Goal: Find specific page/section: Find specific page/section

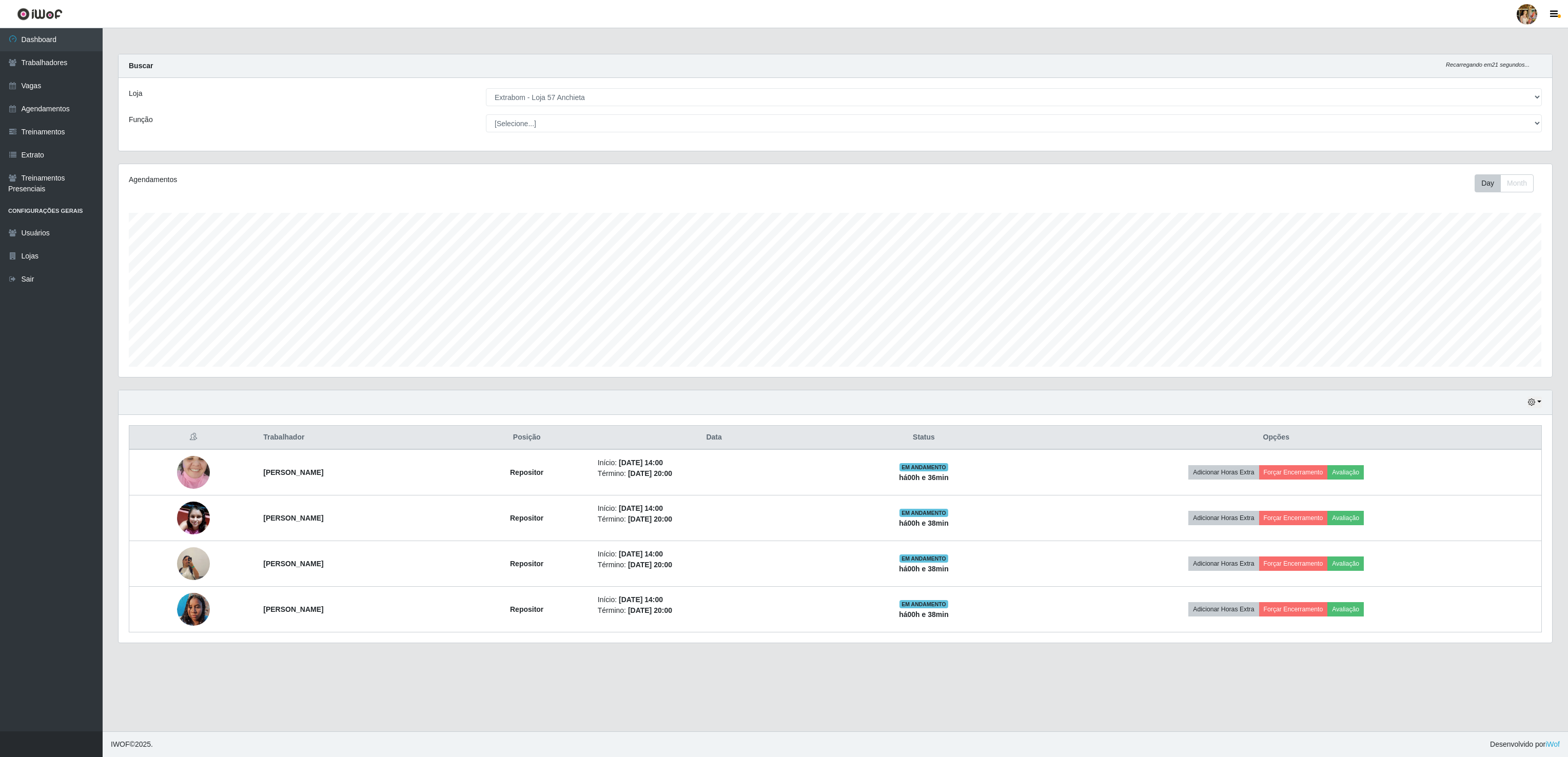
scroll to position [213, 1432]
click at [486, 89] on select "[Selecione...] Atacado Vem - [GEOGRAPHIC_DATA] 30 Laranjeiras Velha Atacado Vem…" at bounding box center [1014, 98] width 1056 height 18
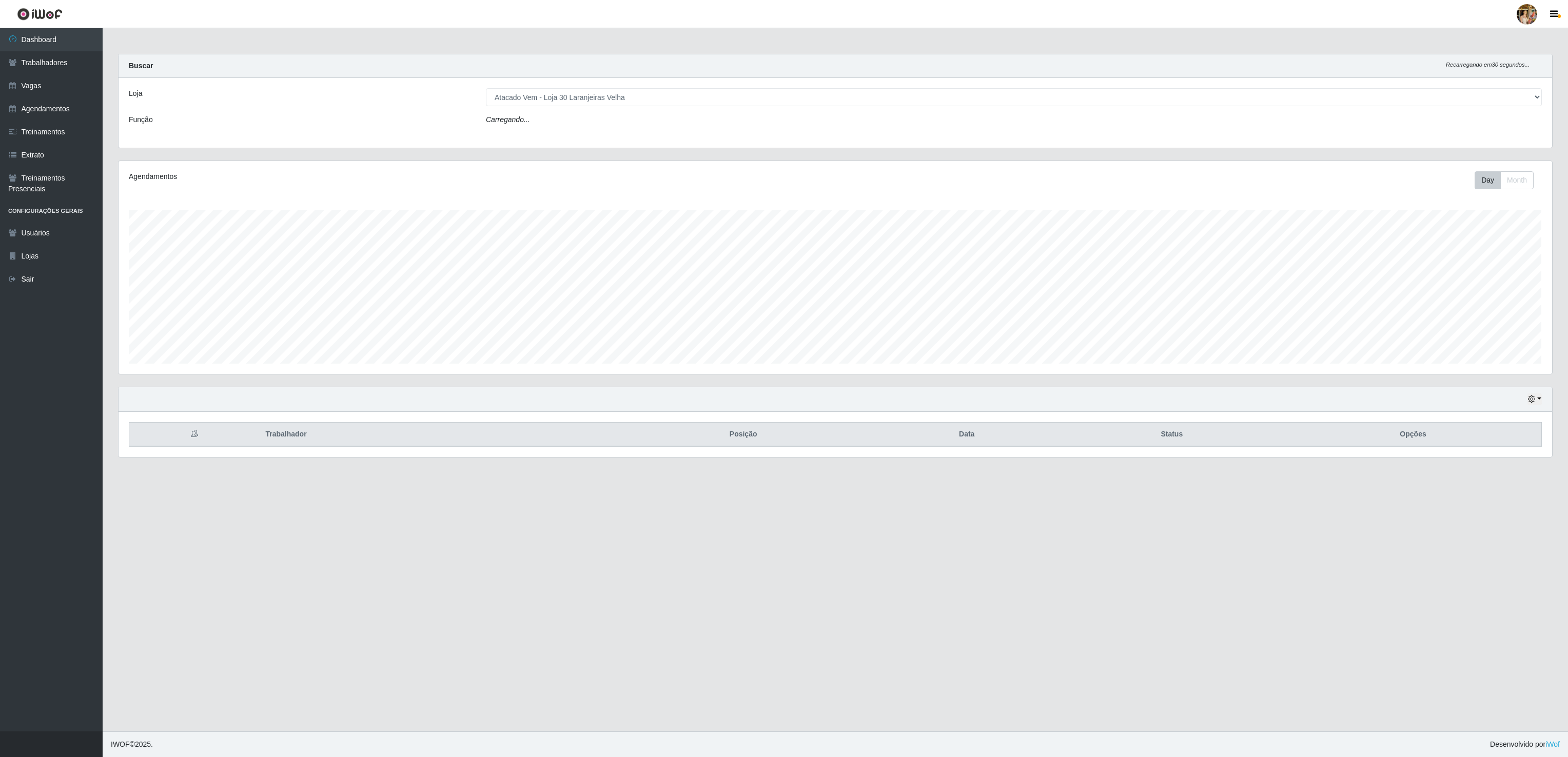
click at [586, 90] on select "[Selecione...] Atacado Vem - [GEOGRAPHIC_DATA] 30 Laranjeiras Velha Atacado Vem…" at bounding box center [1014, 98] width 1056 height 18
click at [486, 89] on select "[Selecione...] Atacado Vem - [GEOGRAPHIC_DATA] 30 Laranjeiras Velha Atacado Vem…" at bounding box center [1014, 98] width 1056 height 18
click at [596, 107] on div "Loja [Selecione...] Atacado Vem - [GEOGRAPHIC_DATA] 30 Laranjeiras Velha Atacad…" at bounding box center [835, 114] width 1433 height 73
click at [593, 82] on div "Loja [Selecione...] Atacado Vem - [GEOGRAPHIC_DATA] 30 Laranjeiras Velha Atacad…" at bounding box center [835, 114] width 1433 height 73
click at [589, 99] on select "[Selecione...] Atacado Vem - [GEOGRAPHIC_DATA] 30 Laranjeiras Velha Atacado Vem…" at bounding box center [1014, 98] width 1056 height 18
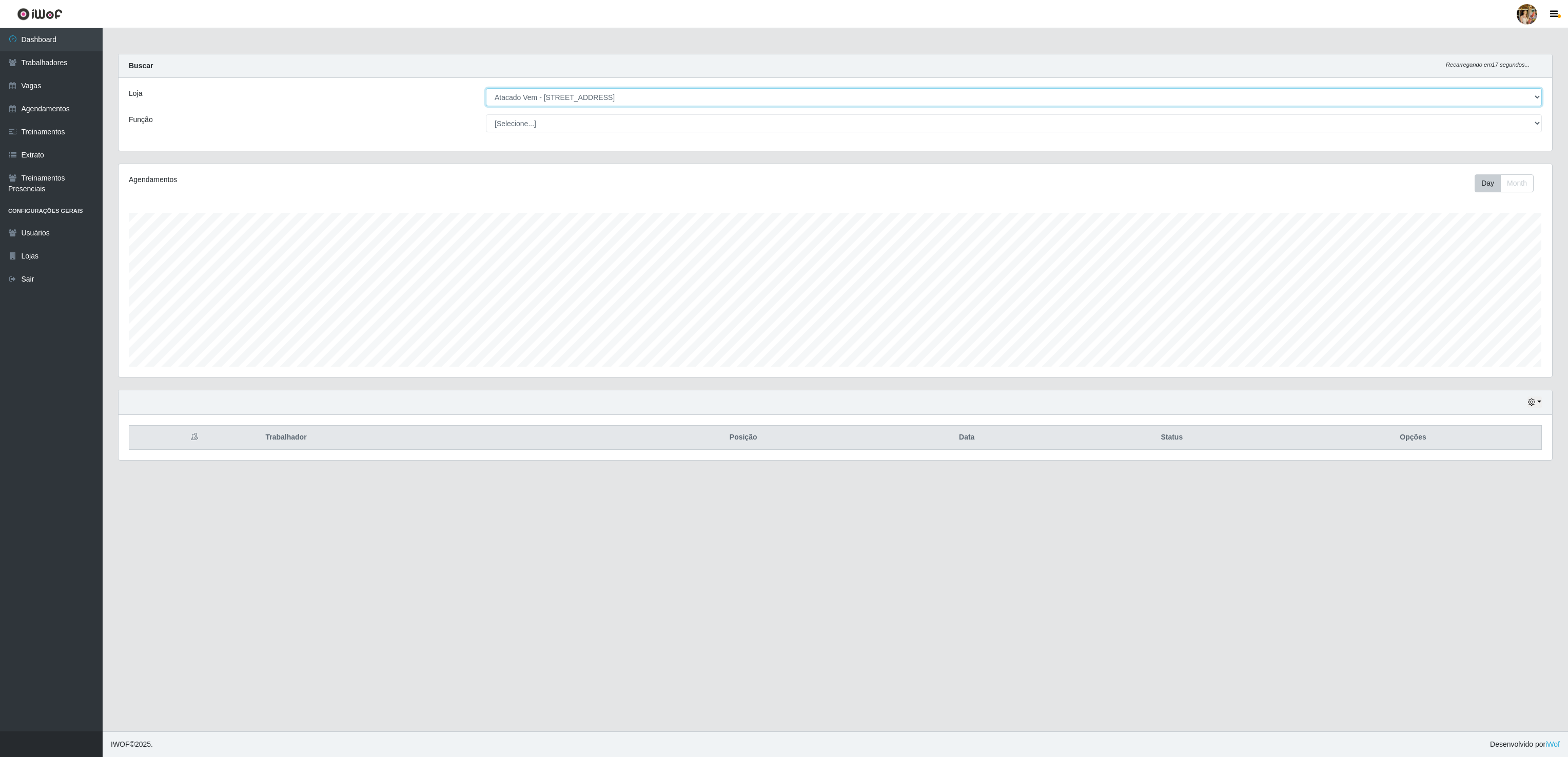
click at [486, 89] on select "[Selecione...] Atacado Vem - [GEOGRAPHIC_DATA] 30 Laranjeiras Velha Atacado Vem…" at bounding box center [1014, 98] width 1056 height 18
click at [537, 98] on select "[Selecione...] Atacado Vem - [GEOGRAPHIC_DATA] 30 Laranjeiras Velha Atacado Vem…" at bounding box center [1014, 98] width 1056 height 18
click at [688, 101] on select "[Selecione...] Atacado Vem - [GEOGRAPHIC_DATA] 30 Laranjeiras Velha Atacado Vem…" at bounding box center [1014, 98] width 1056 height 18
click at [486, 89] on select "[Selecione...] Atacado Vem - [GEOGRAPHIC_DATA] 30 Laranjeiras Velha Atacado Vem…" at bounding box center [1014, 98] width 1056 height 18
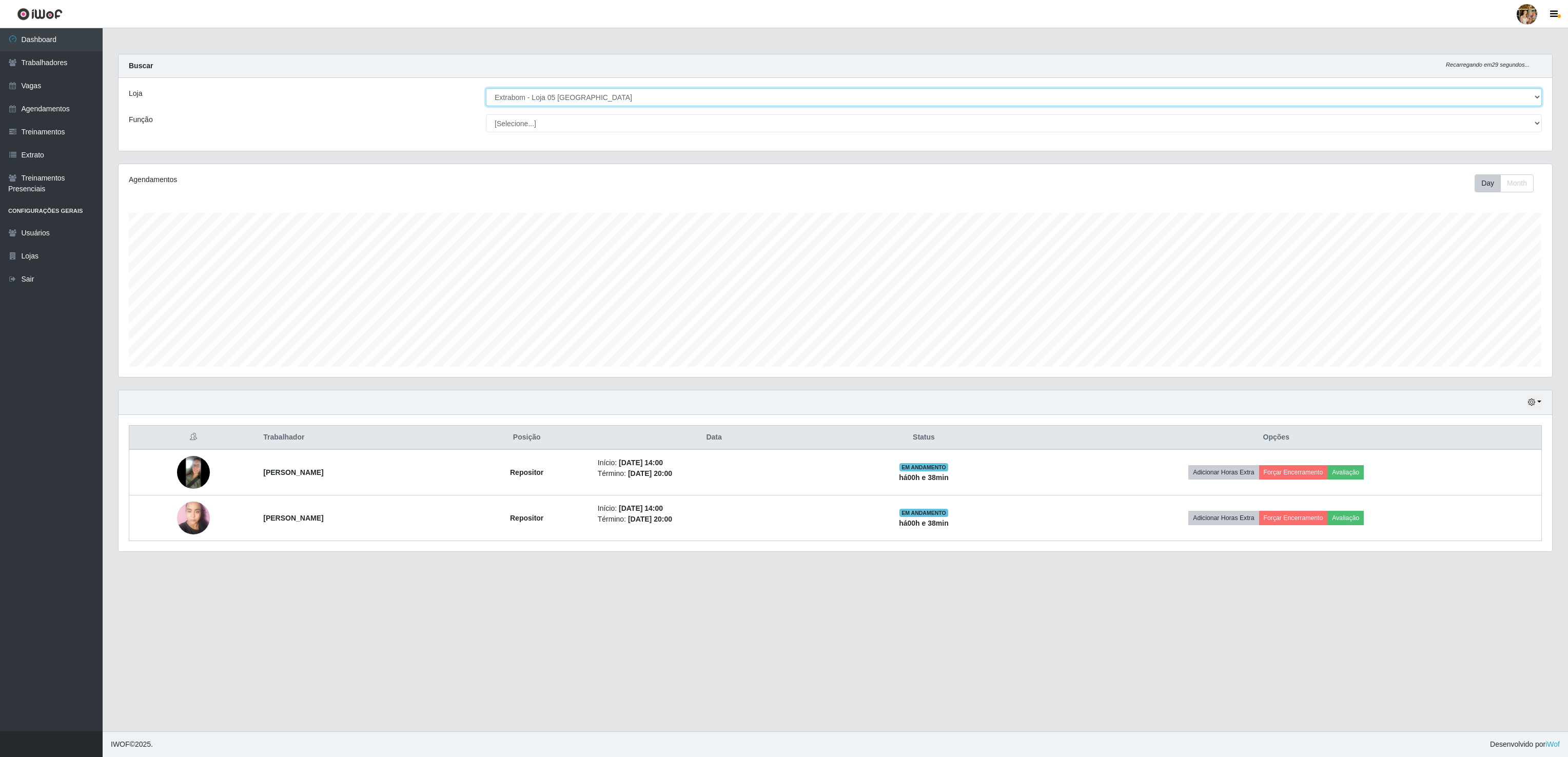
click at [578, 95] on select "[Selecione...] Atacado Vem - [GEOGRAPHIC_DATA] 30 Laranjeiras Velha Atacado Vem…" at bounding box center [1014, 98] width 1056 height 18
select select "470"
click at [486, 89] on select "[Selecione...] Atacado Vem - [GEOGRAPHIC_DATA] 30 Laranjeiras Velha Atacado Vem…" at bounding box center [1014, 98] width 1056 height 18
